Goal: Transaction & Acquisition: Purchase product/service

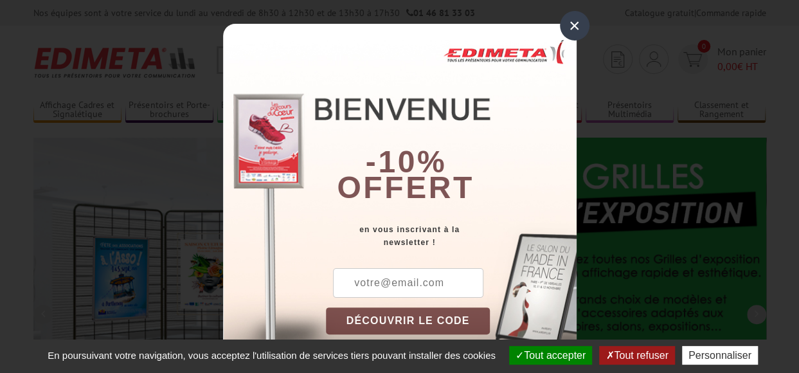
click at [569, 26] on div "×" at bounding box center [575, 26] width 30 height 30
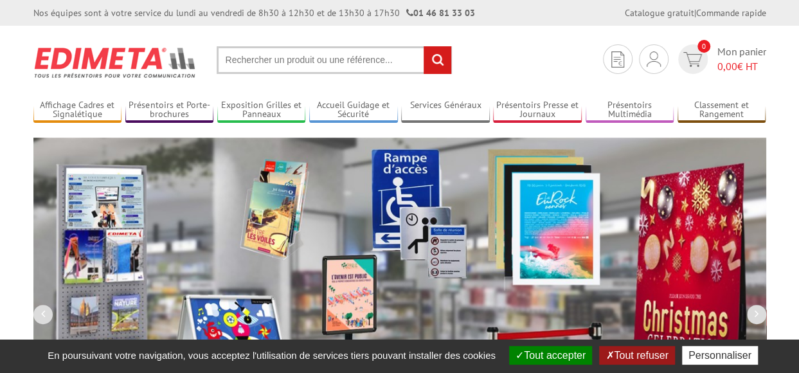
click at [246, 57] on input "text" at bounding box center [334, 60] width 235 height 28
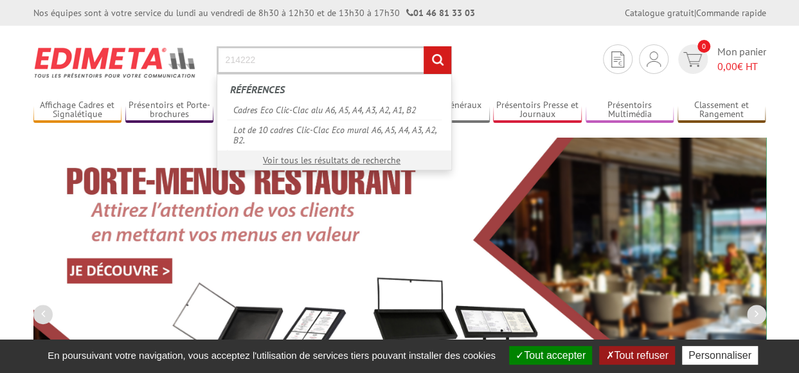
type input "214222"
click at [423, 46] on input "rechercher" at bounding box center [437, 60] width 28 height 28
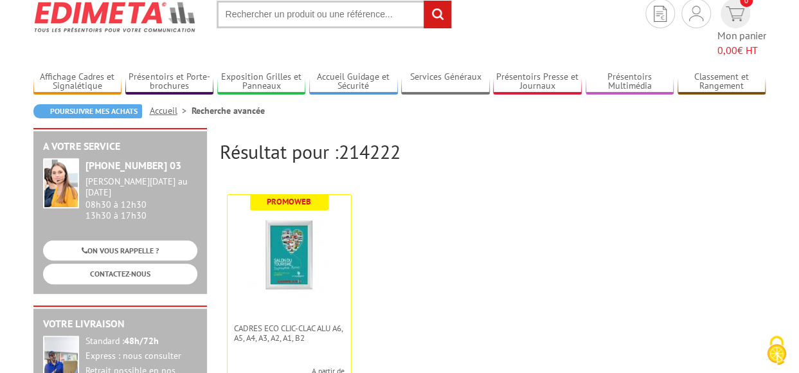
scroll to position [64, 0]
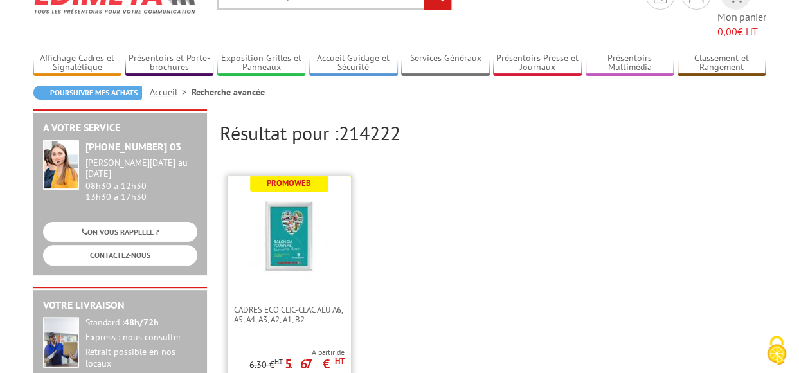
click at [288, 238] on img at bounding box center [289, 237] width 84 height 84
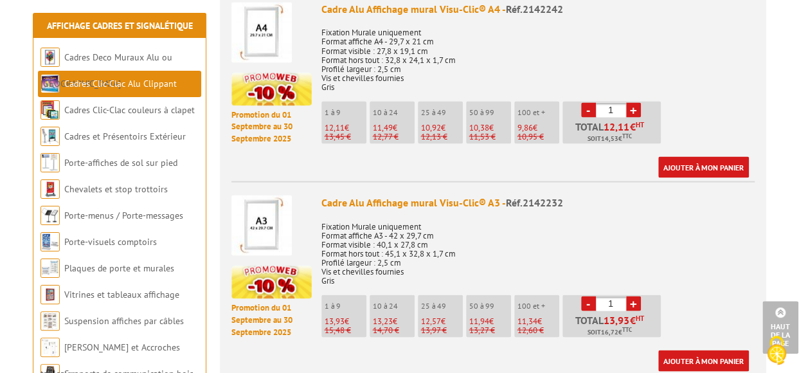
scroll to position [1156, 0]
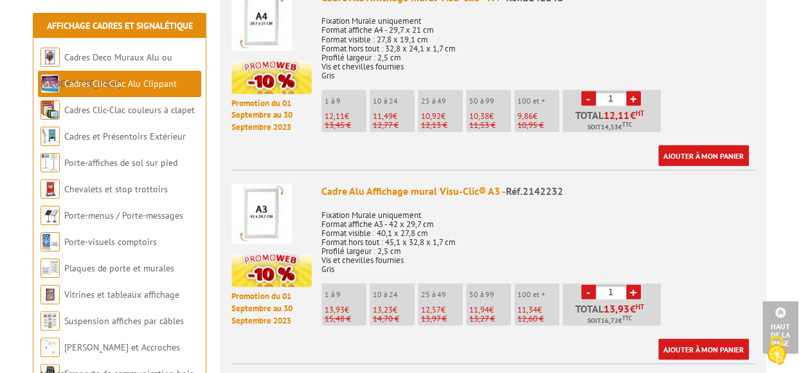
click at [633, 284] on link "+" at bounding box center [633, 291] width 15 height 15
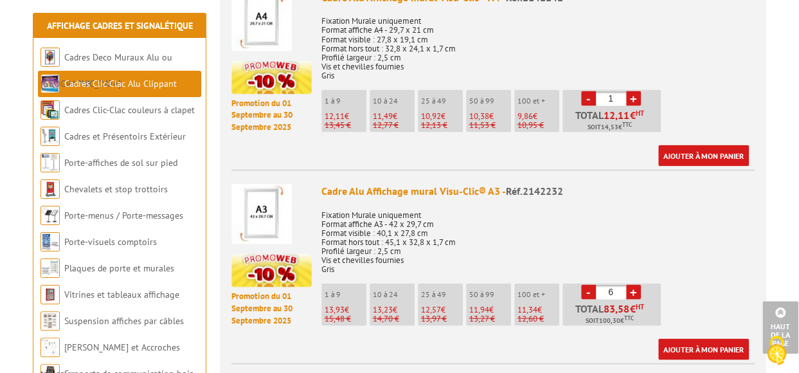
click at [633, 284] on link "+" at bounding box center [633, 291] width 15 height 15
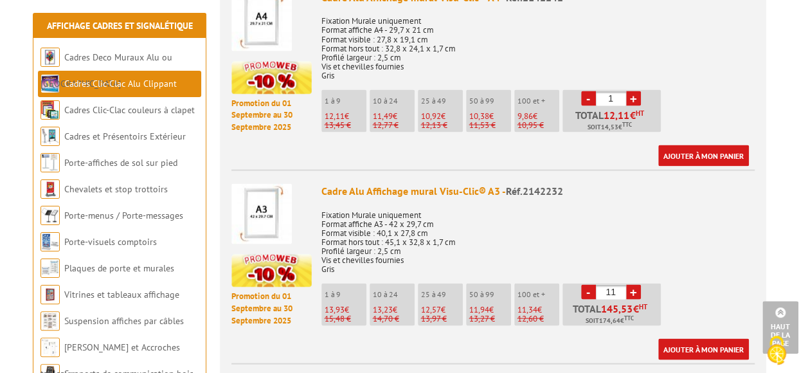
click at [633, 284] on link "+" at bounding box center [633, 291] width 15 height 15
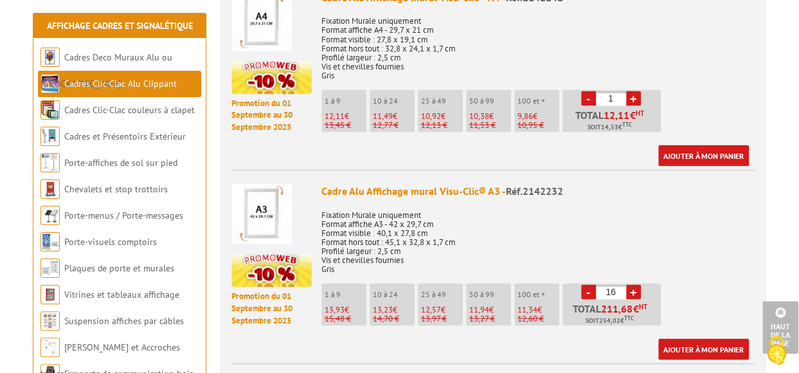
click at [633, 284] on link "+" at bounding box center [633, 291] width 15 height 15
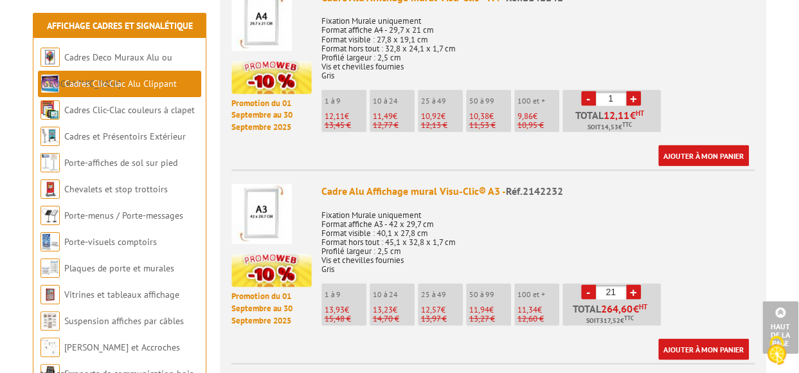
click at [633, 284] on link "+" at bounding box center [633, 291] width 15 height 15
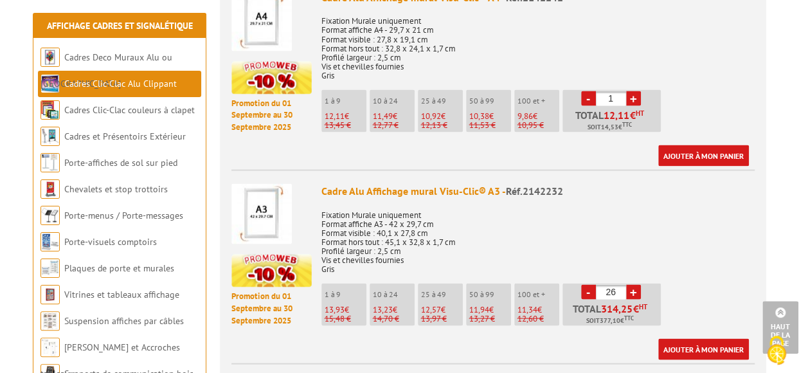
click at [633, 284] on link "+" at bounding box center [633, 291] width 15 height 15
type input "30"
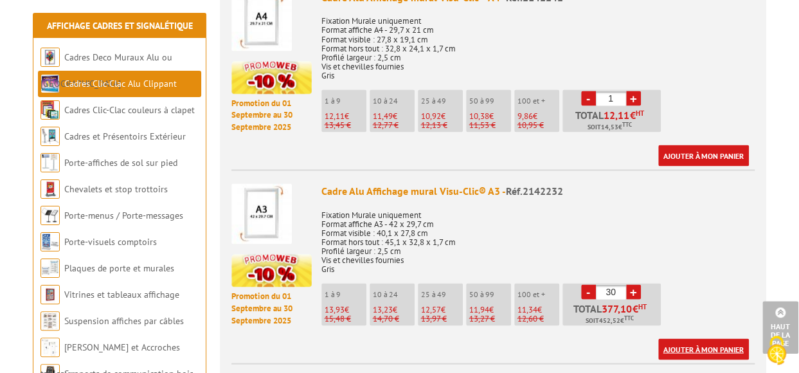
click at [688, 338] on link "Ajouter à mon panier" at bounding box center [703, 348] width 91 height 21
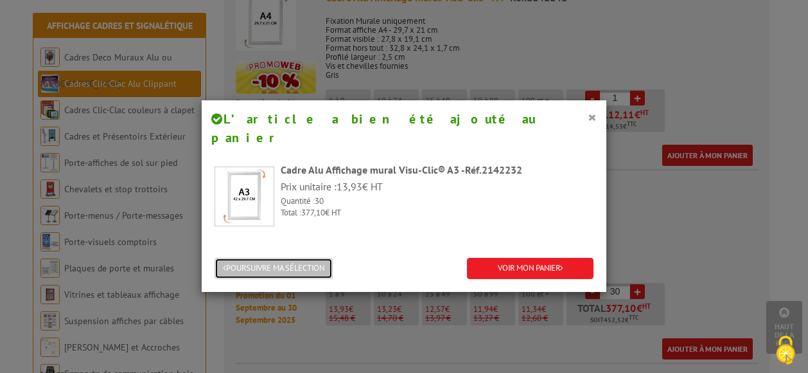
click at [279, 258] on button "POURSUIVRE MA SÉLECTION" at bounding box center [274, 268] width 118 height 21
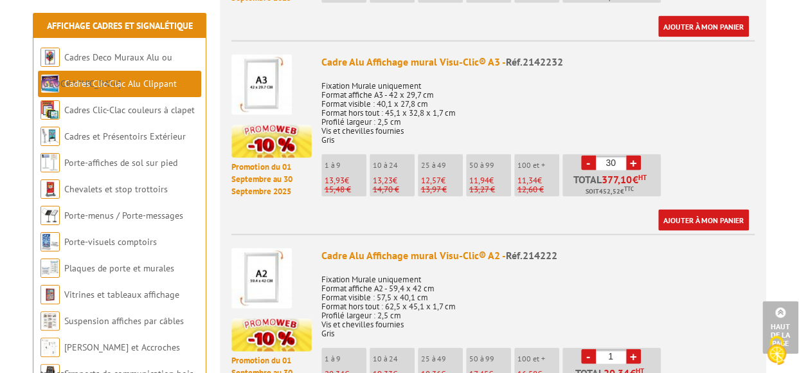
scroll to position [1349, 0]
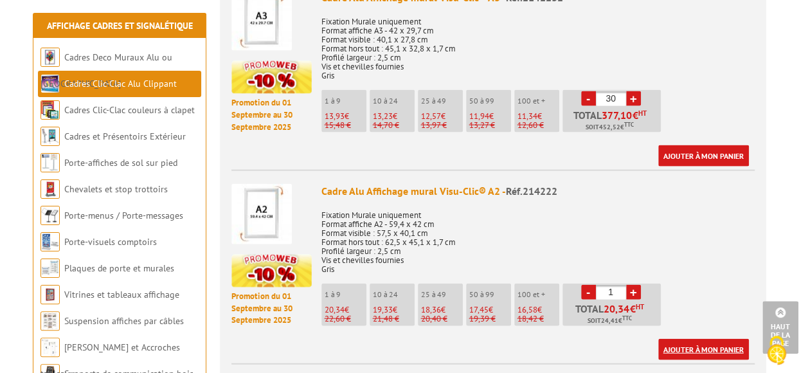
click at [698, 339] on link "Ajouter à mon panier" at bounding box center [703, 349] width 91 height 21
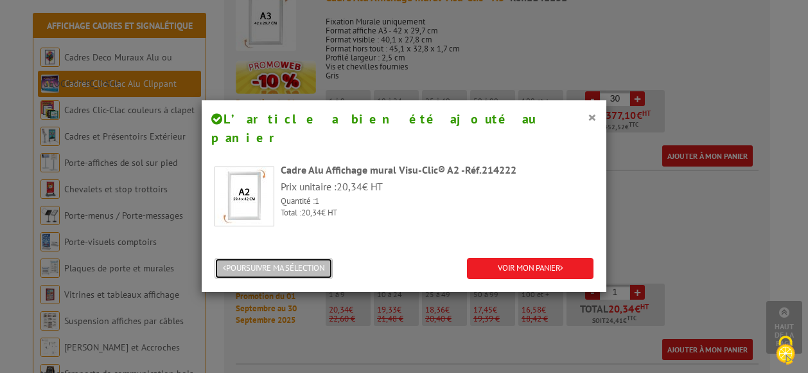
click at [262, 258] on button "POURSUIVRE MA SÉLECTION" at bounding box center [274, 268] width 118 height 21
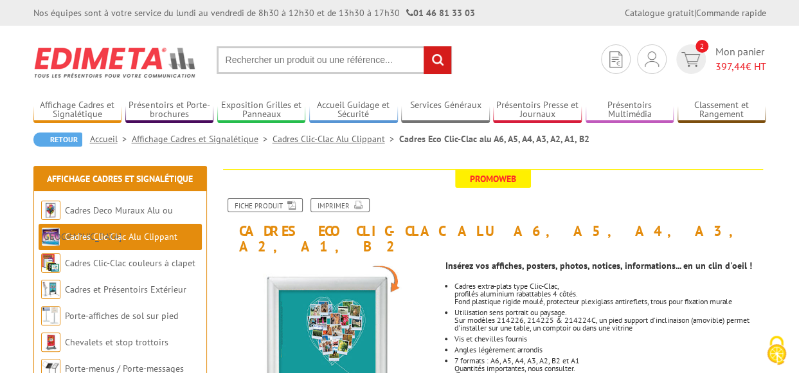
scroll to position [64, 0]
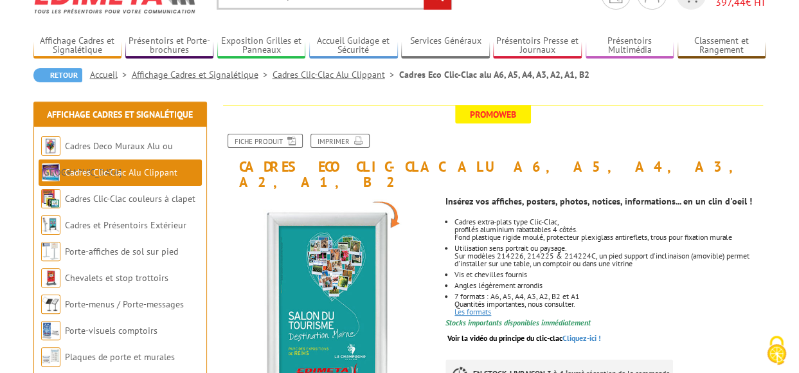
click at [465, 306] on link "Les formats" at bounding box center [472, 311] width 37 height 10
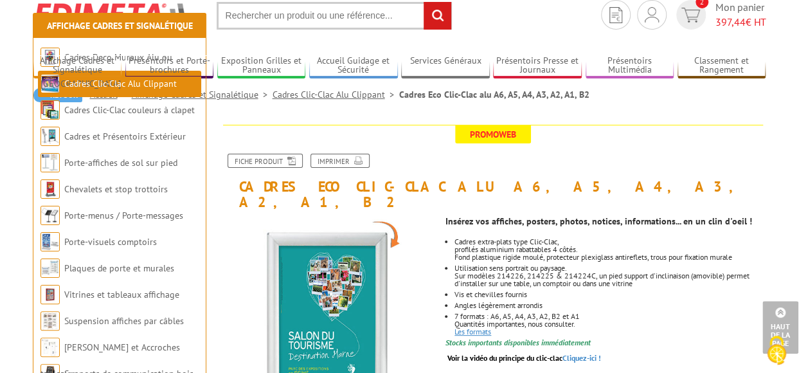
scroll to position [0, 0]
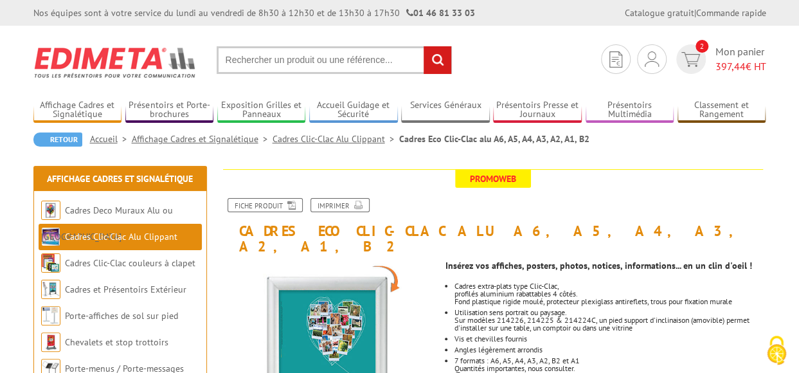
click at [238, 58] on input "text" at bounding box center [334, 60] width 235 height 28
type input "clic clac A1"
click at [423, 46] on input "rechercher" at bounding box center [437, 60] width 28 height 28
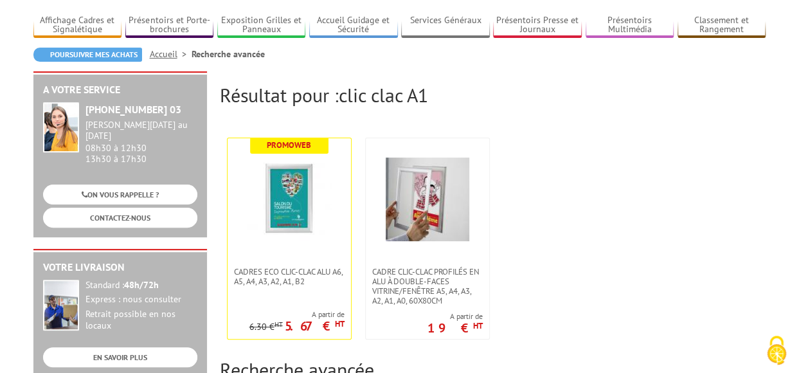
scroll to position [128, 0]
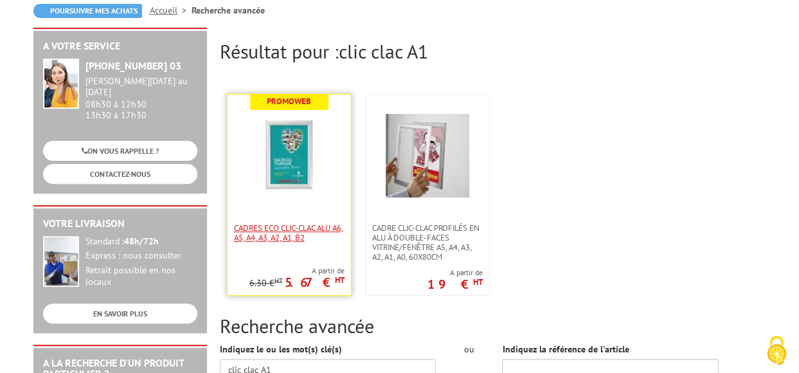
click at [285, 237] on span "Cadres Eco Clic-Clac alu A6, A5, A4, A3, A2, A1, B2" at bounding box center [289, 232] width 110 height 19
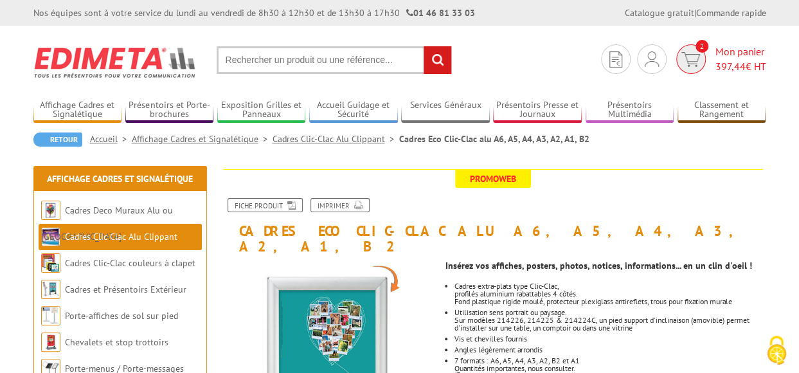
click at [718, 54] on span "Mon panier 397,44 € HT" at bounding box center [740, 59] width 51 height 30
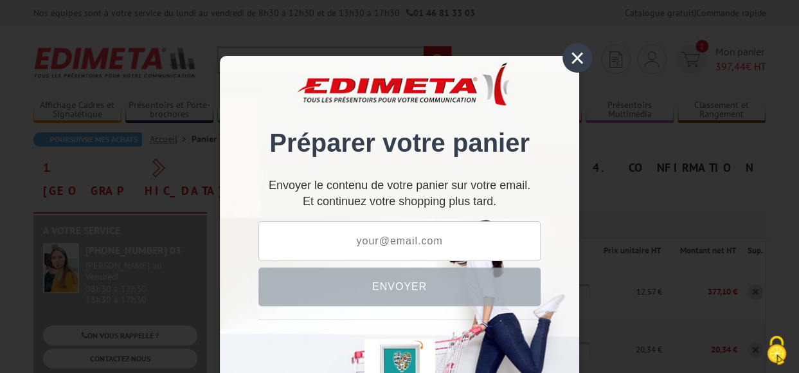
click at [288, 242] on input "text" at bounding box center [399, 241] width 282 height 40
type input "C"
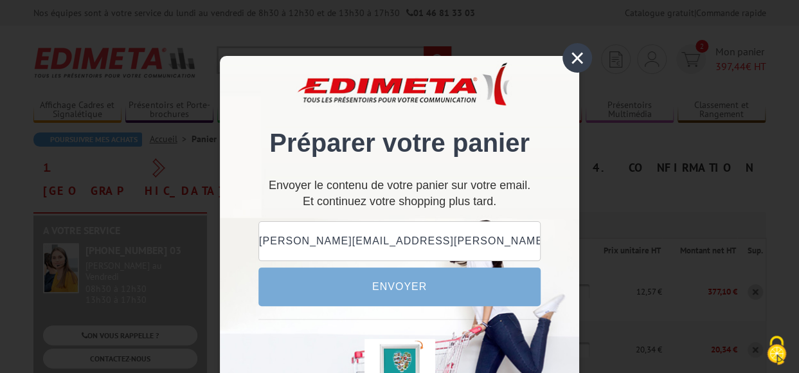
type input "chantal.michaud@education.gouv.fr"
click at [395, 288] on button "Envoyer" at bounding box center [399, 286] width 282 height 39
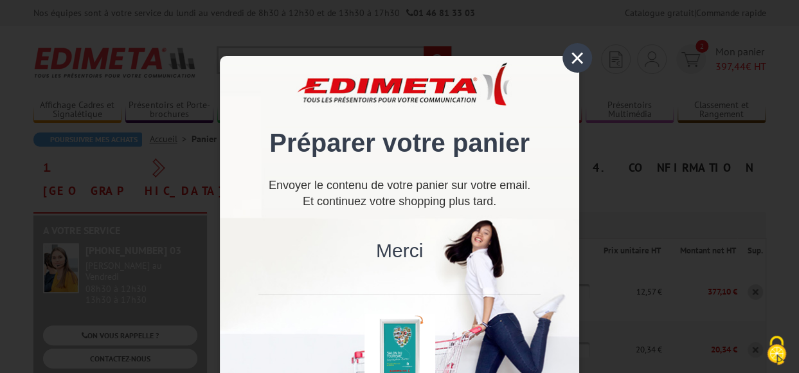
click at [569, 57] on div "×" at bounding box center [577, 58] width 30 height 30
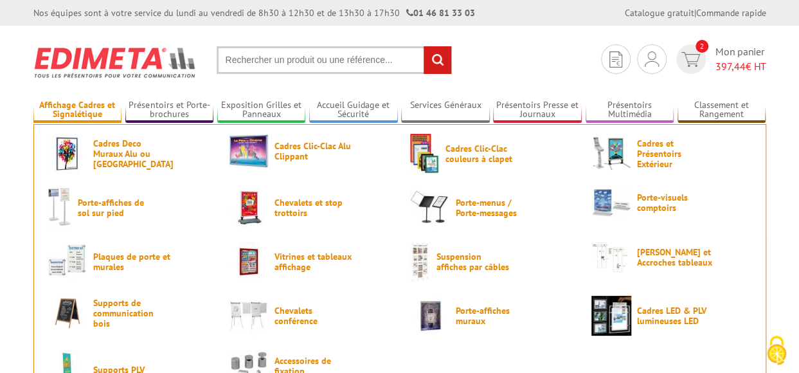
click at [62, 114] on link "Affichage Cadres et Signalétique" at bounding box center [77, 110] width 89 height 21
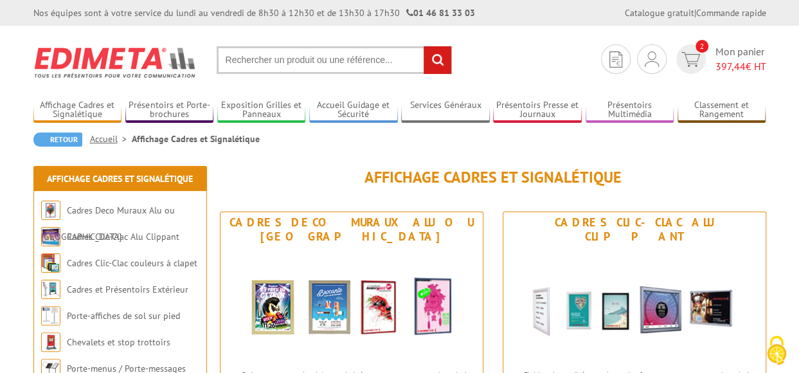
click at [247, 56] on input "text" at bounding box center [334, 60] width 235 height 28
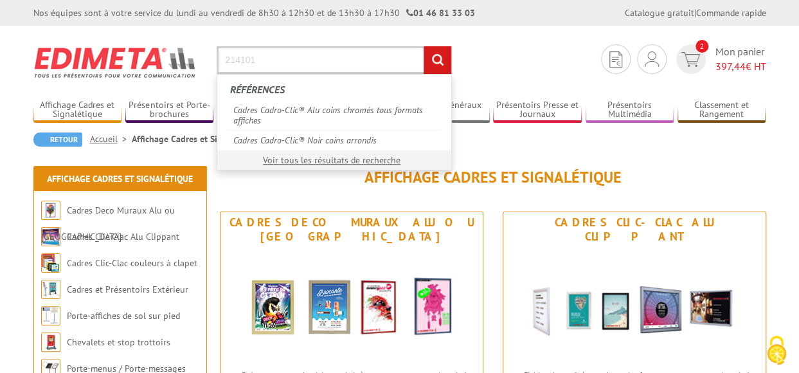
type input "214101"
click at [423, 46] on input "rechercher" at bounding box center [437, 60] width 28 height 28
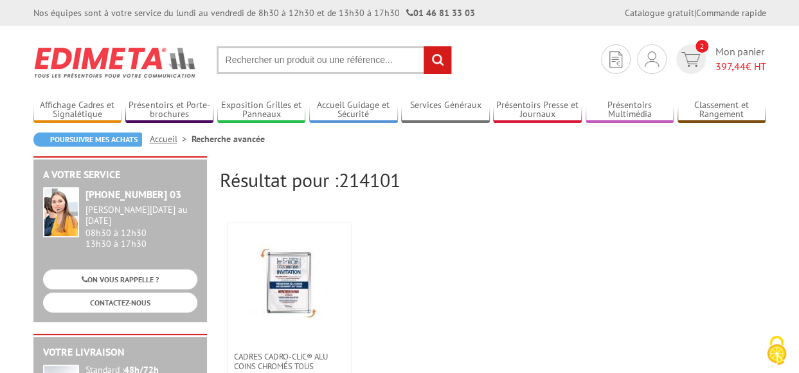
scroll to position [64, 0]
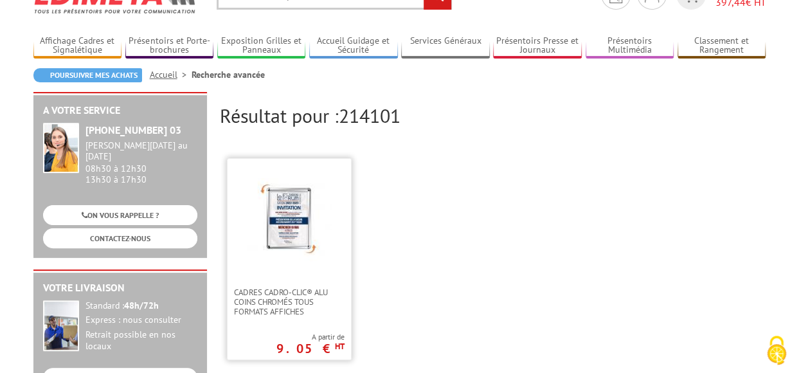
click at [281, 240] on img at bounding box center [289, 220] width 84 height 84
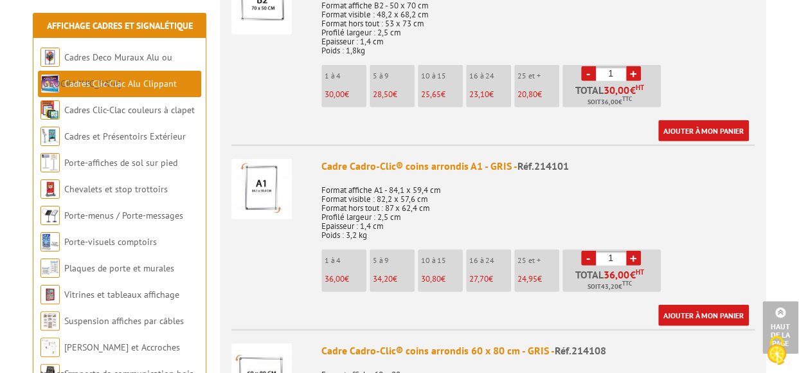
scroll to position [1670, 0]
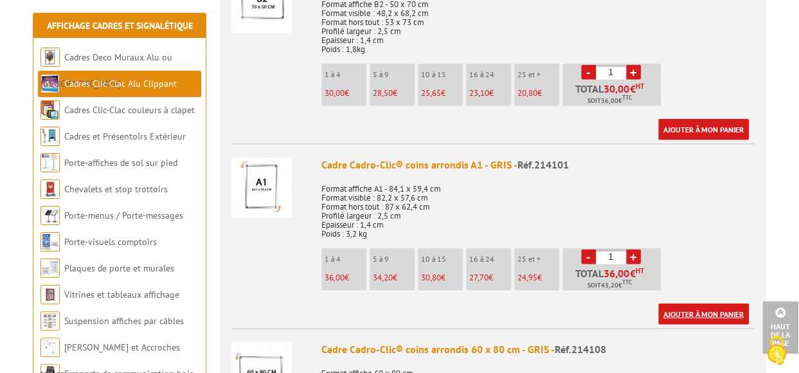
click at [711, 303] on link "Ajouter à mon panier" at bounding box center [703, 313] width 91 height 21
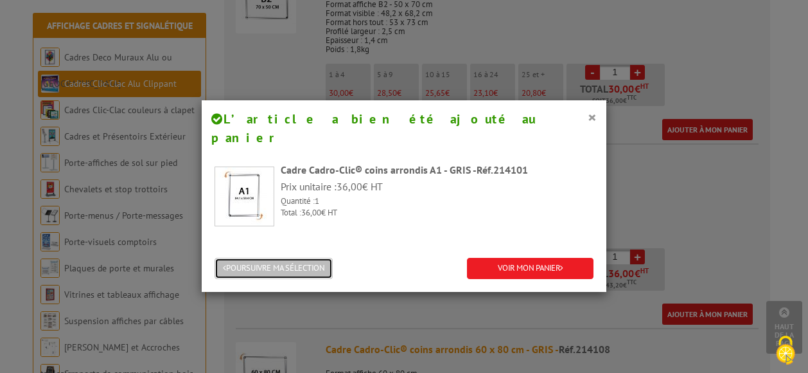
click at [276, 258] on button "POURSUIVRE MA SÉLECTION" at bounding box center [274, 268] width 118 height 21
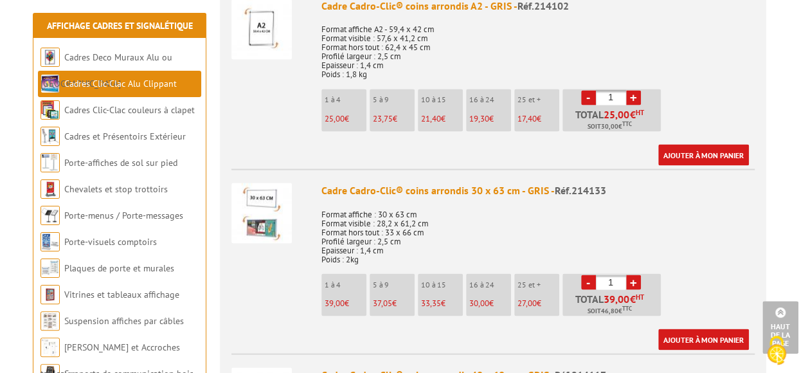
scroll to position [964, 0]
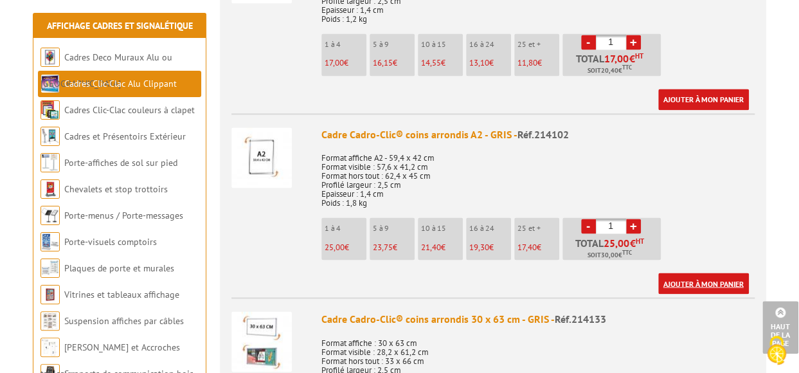
click at [685, 272] on link "Ajouter à mon panier" at bounding box center [703, 282] width 91 height 21
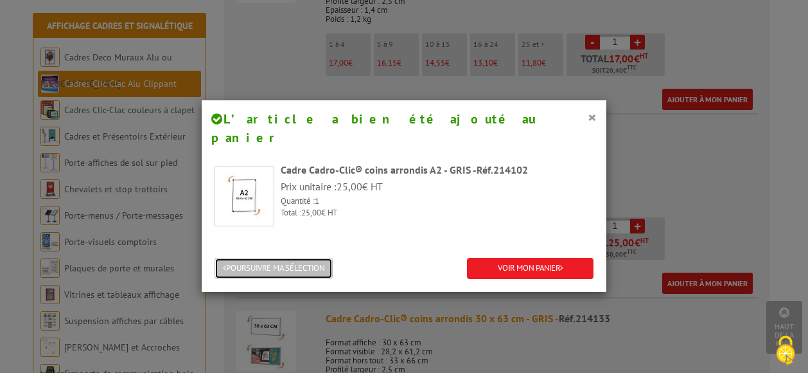
click at [283, 258] on button "POURSUIVRE MA SÉLECTION" at bounding box center [274, 268] width 118 height 21
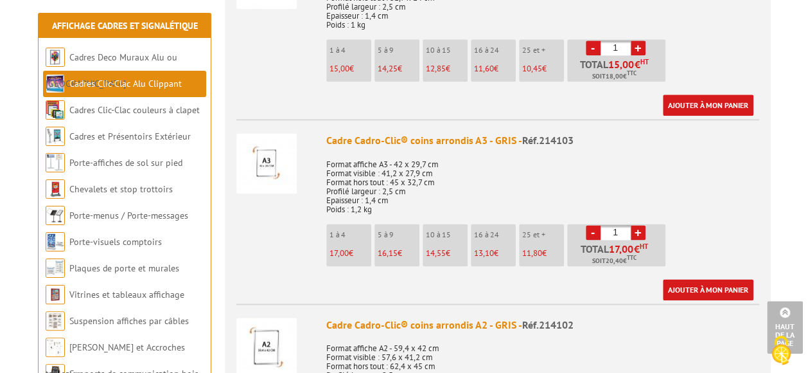
scroll to position [771, 0]
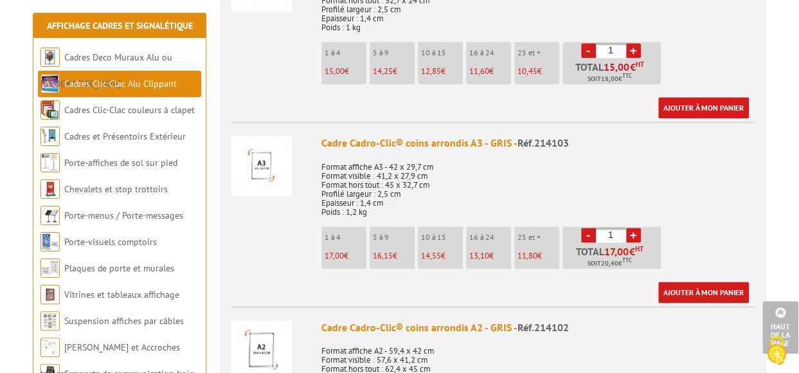
click at [635, 227] on link "+" at bounding box center [633, 234] width 15 height 15
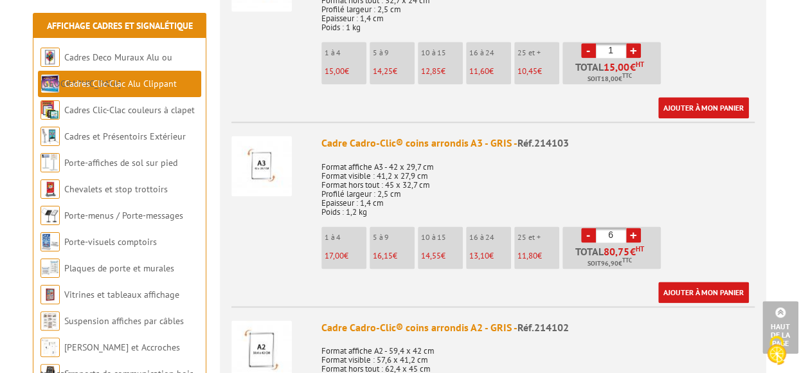
click at [635, 227] on link "+" at bounding box center [633, 234] width 15 height 15
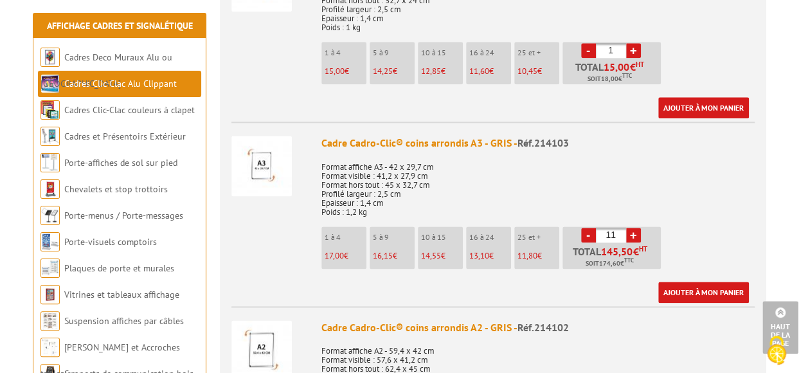
click at [635, 227] on link "+" at bounding box center [633, 234] width 15 height 15
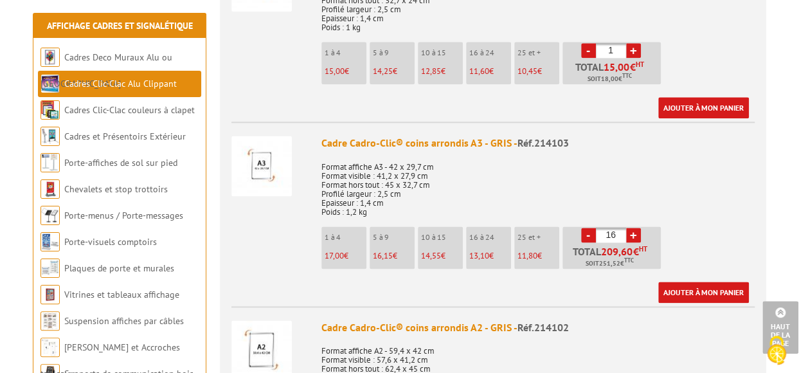
click at [635, 227] on link "+" at bounding box center [633, 234] width 15 height 15
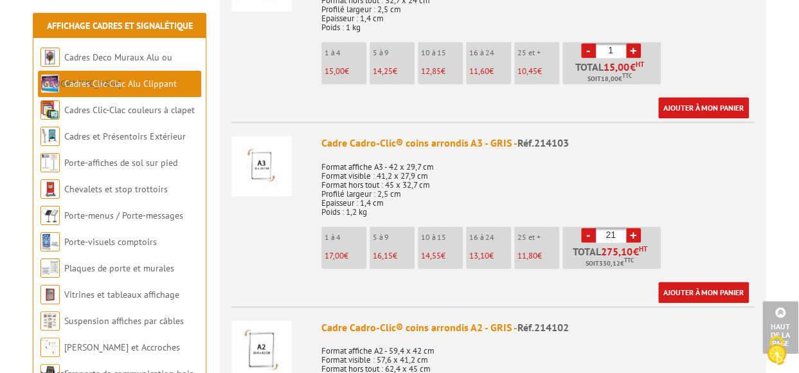
click at [635, 227] on link "+" at bounding box center [633, 234] width 15 height 15
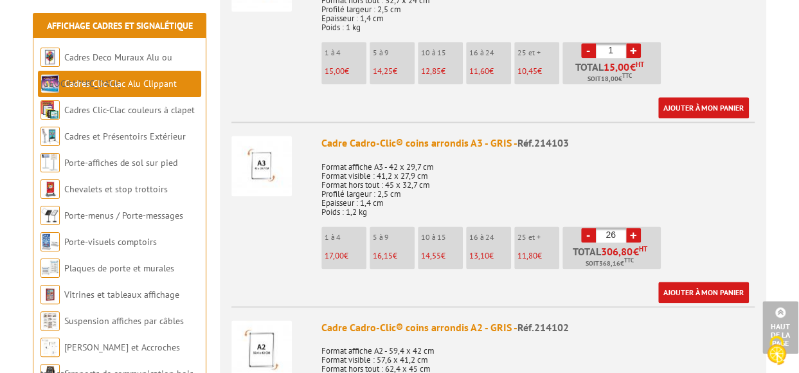
click at [635, 227] on link "+" at bounding box center [633, 234] width 15 height 15
type input "30"
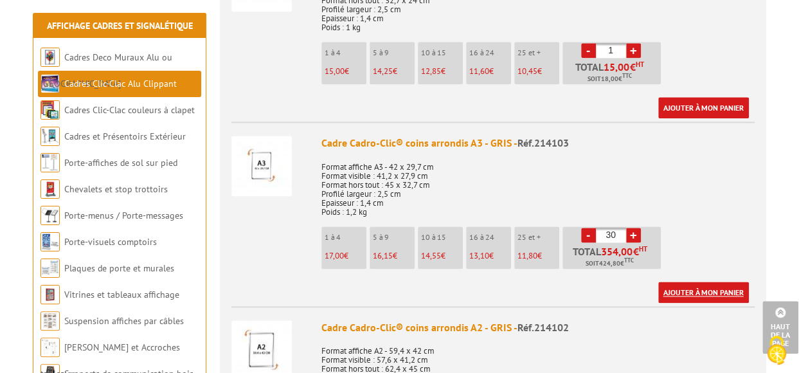
click at [698, 281] on link "Ajouter à mon panier" at bounding box center [703, 291] width 91 height 21
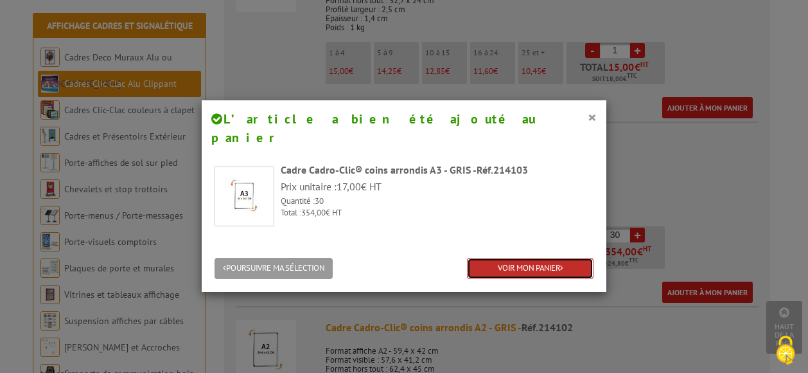
click at [509, 258] on link "VOIR MON PANIER" at bounding box center [530, 268] width 127 height 21
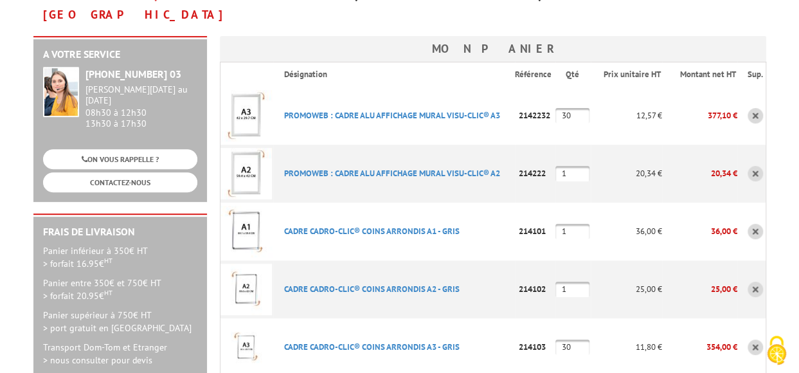
scroll to position [193, 0]
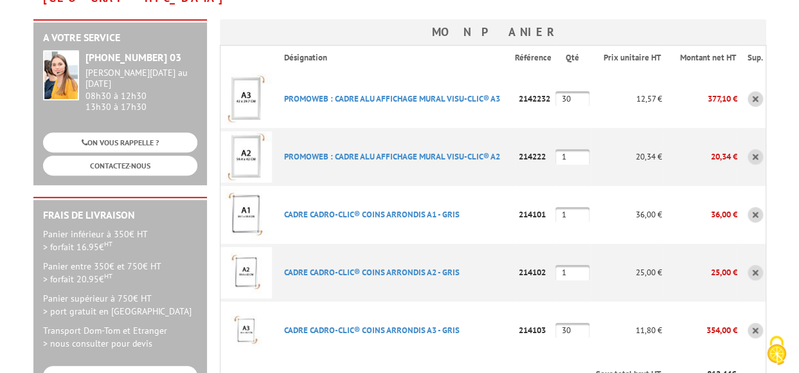
click at [243, 133] on img at bounding box center [245, 156] width 51 height 51
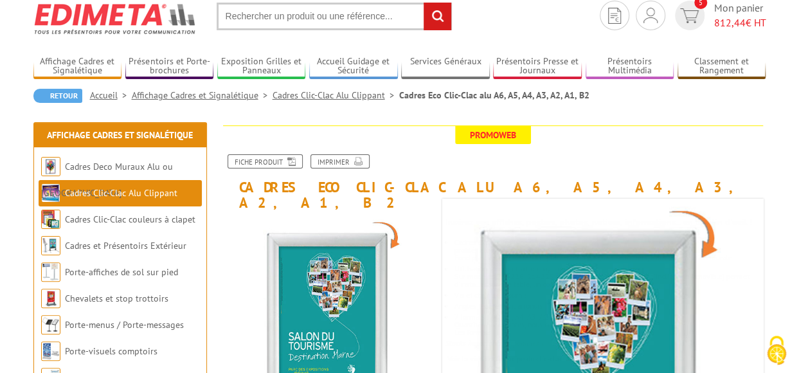
scroll to position [64, 0]
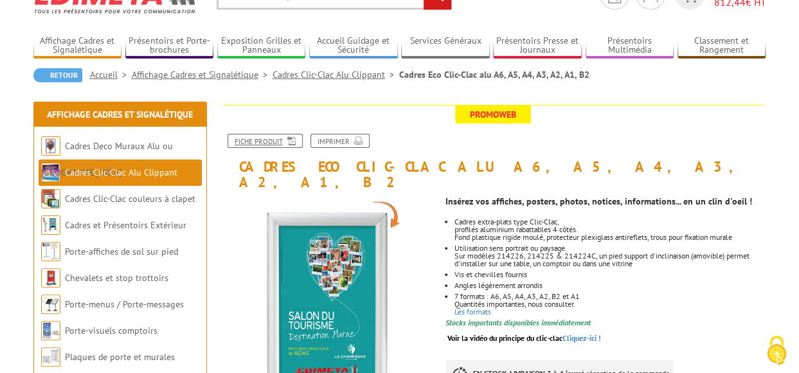
click at [237, 141] on link "Fiche produit" at bounding box center [264, 141] width 75 height 14
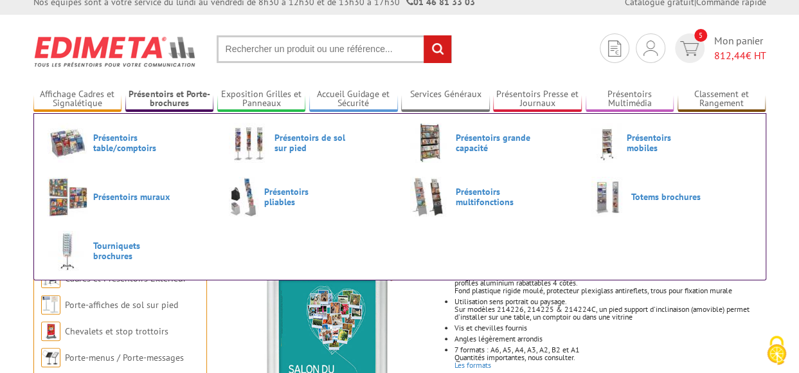
scroll to position [0, 0]
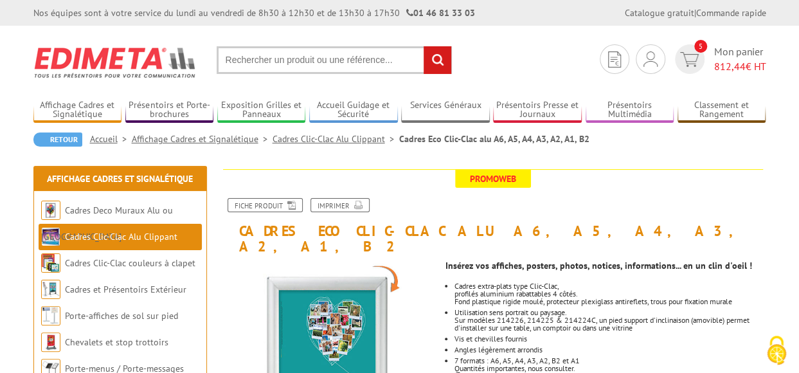
click at [236, 64] on input "text" at bounding box center [334, 60] width 235 height 28
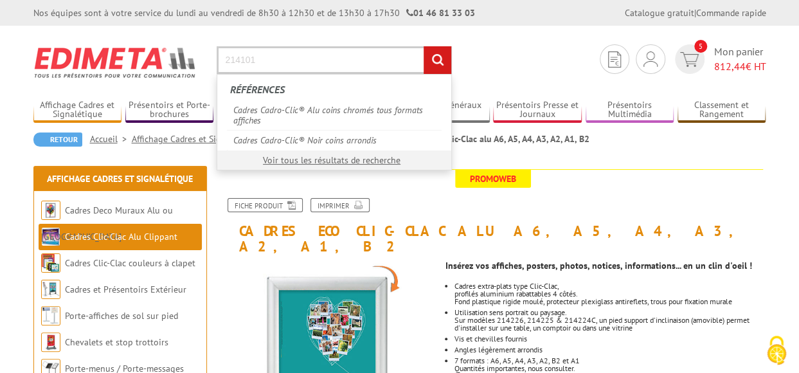
type input "214101"
click at [423, 46] on input "rechercher" at bounding box center [437, 60] width 28 height 28
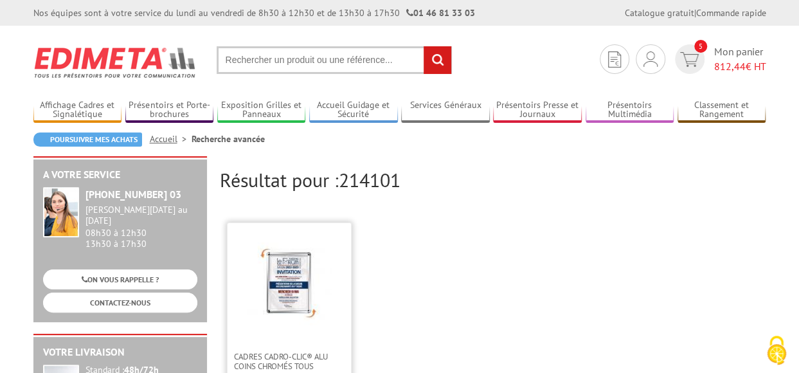
click at [301, 303] on img at bounding box center [289, 284] width 84 height 84
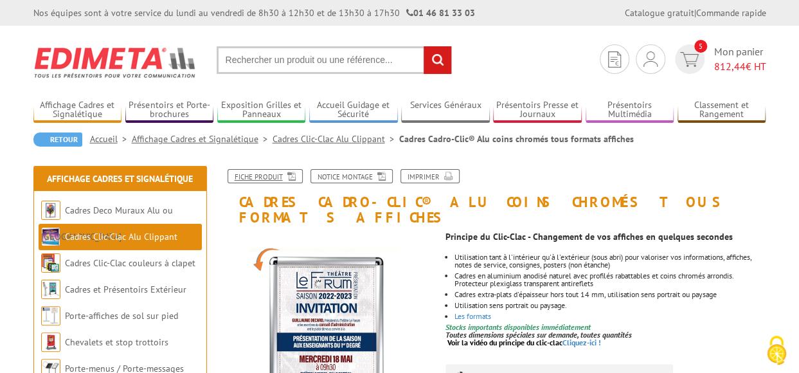
click at [258, 178] on link "Fiche produit" at bounding box center [264, 176] width 75 height 14
click at [231, 57] on input "text" at bounding box center [334, 60] width 235 height 28
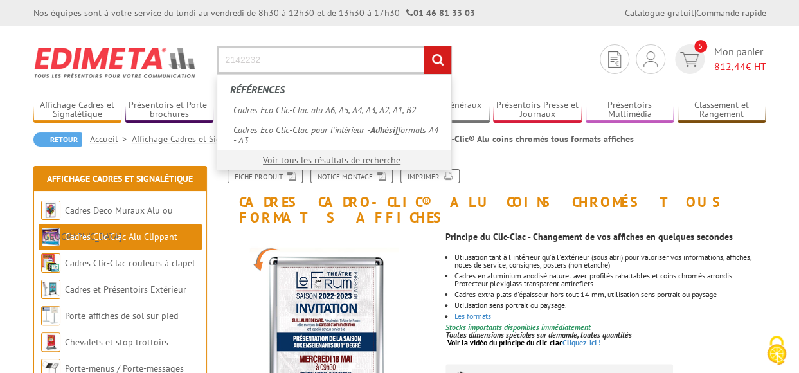
type input "2142232"
click at [423, 46] on input "rechercher" at bounding box center [437, 60] width 28 height 28
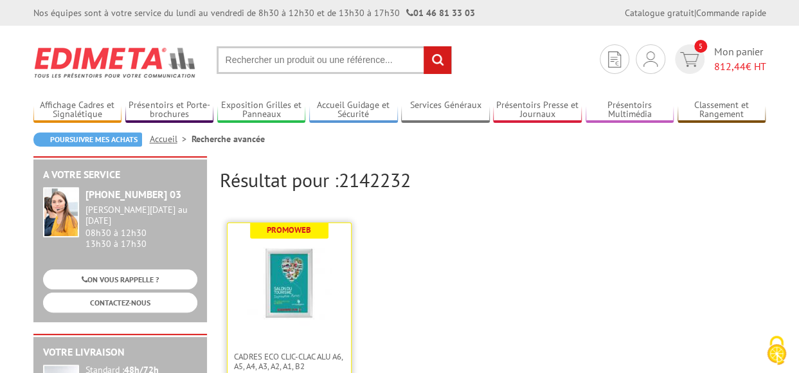
click at [278, 300] on img at bounding box center [289, 284] width 84 height 84
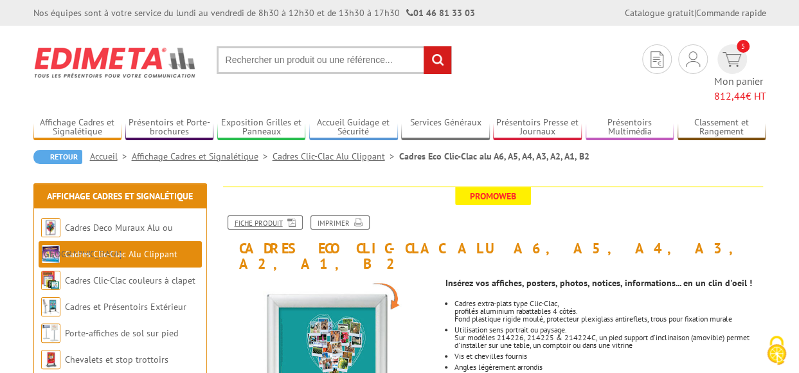
click at [258, 215] on link "Fiche produit" at bounding box center [264, 222] width 75 height 14
